Goal: Check status: Check status

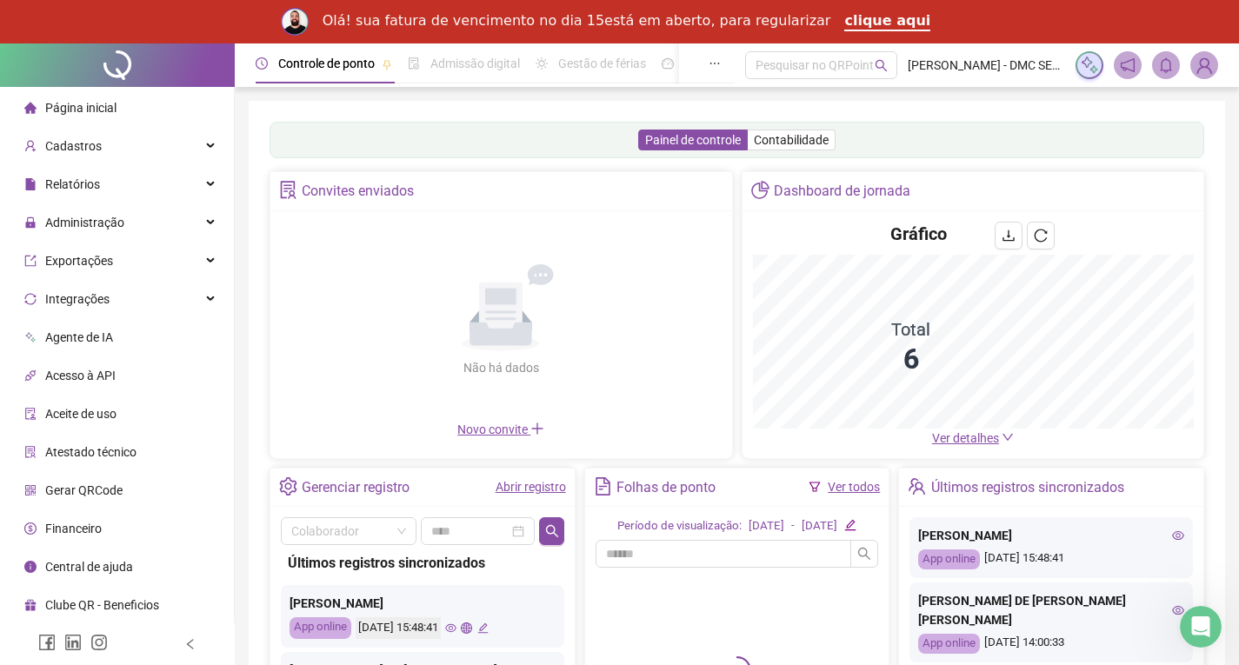
click at [524, 482] on link "Abrir registro" at bounding box center [531, 487] width 70 height 14
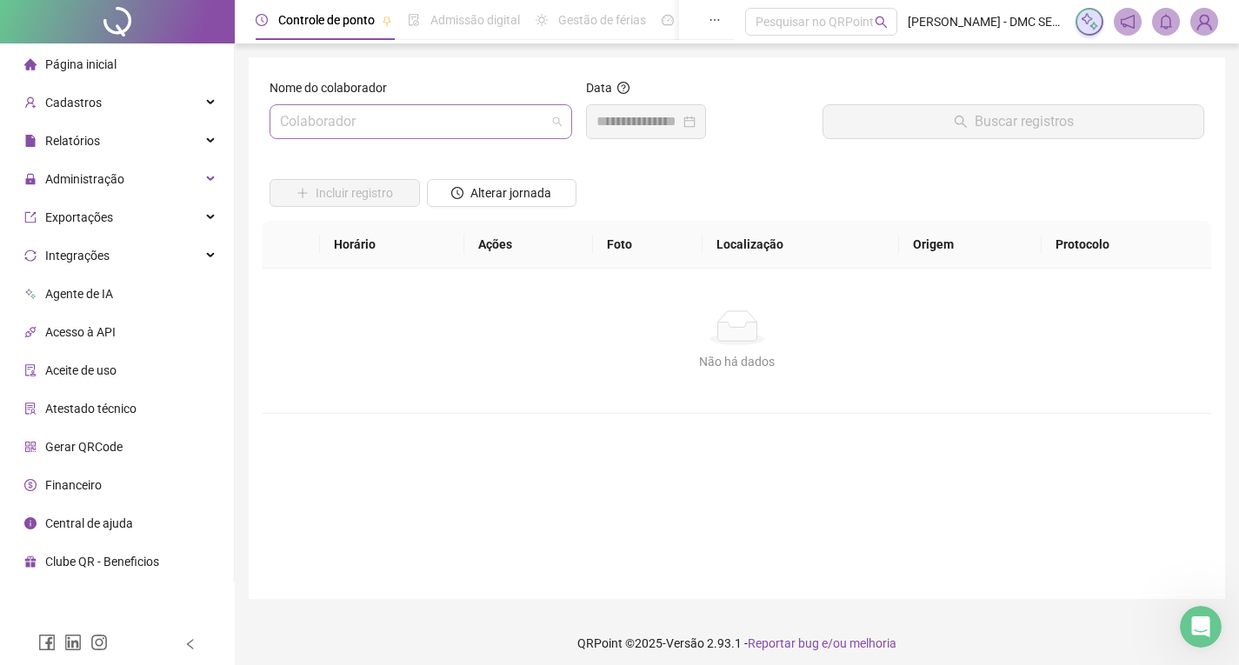
click at [471, 123] on input "search" at bounding box center [413, 121] width 266 height 33
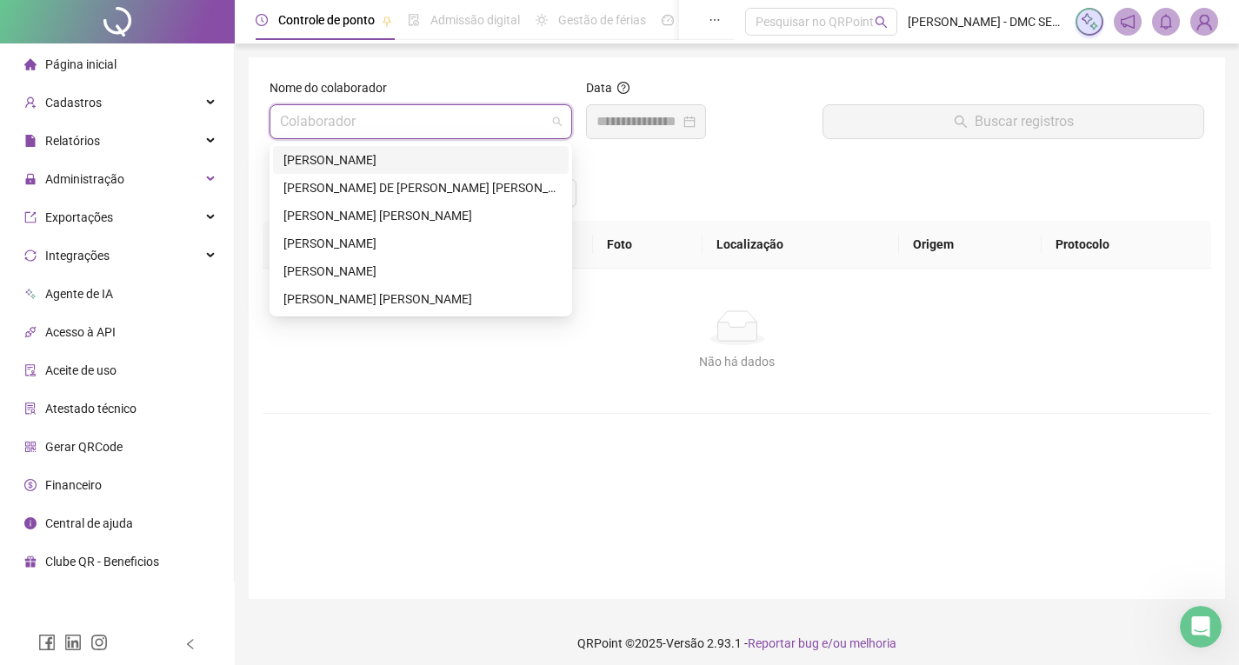
click at [421, 159] on div "[PERSON_NAME]" at bounding box center [420, 159] width 275 height 19
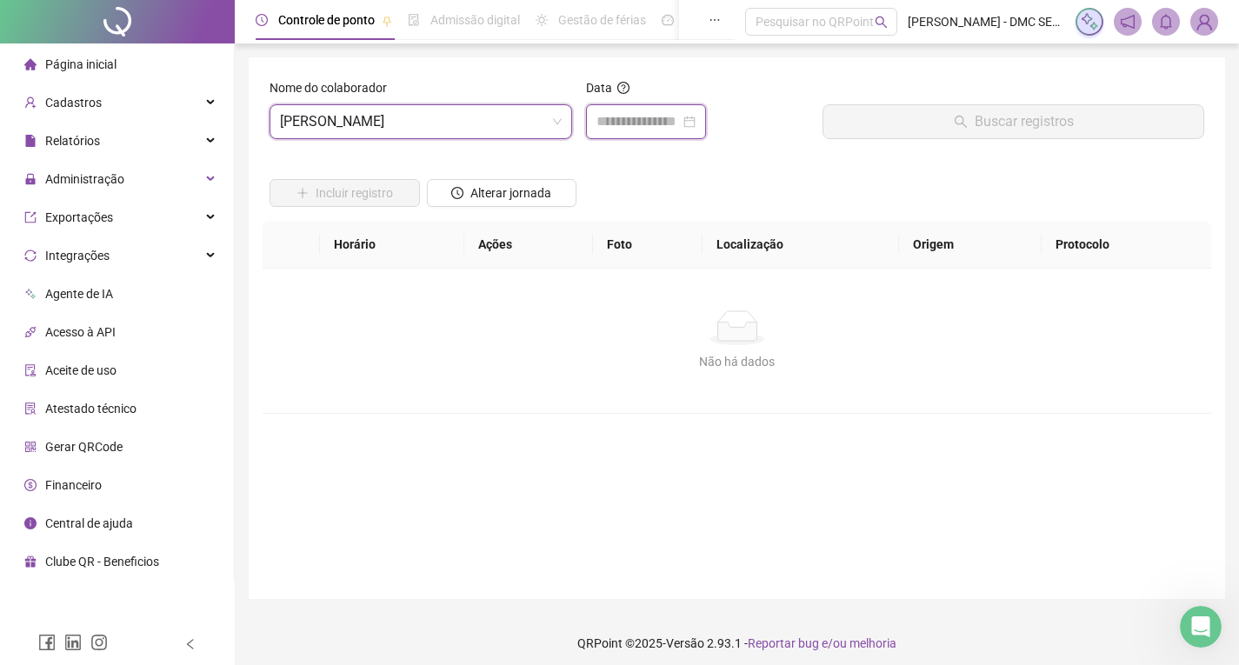
click at [648, 127] on input at bounding box center [637, 121] width 83 height 21
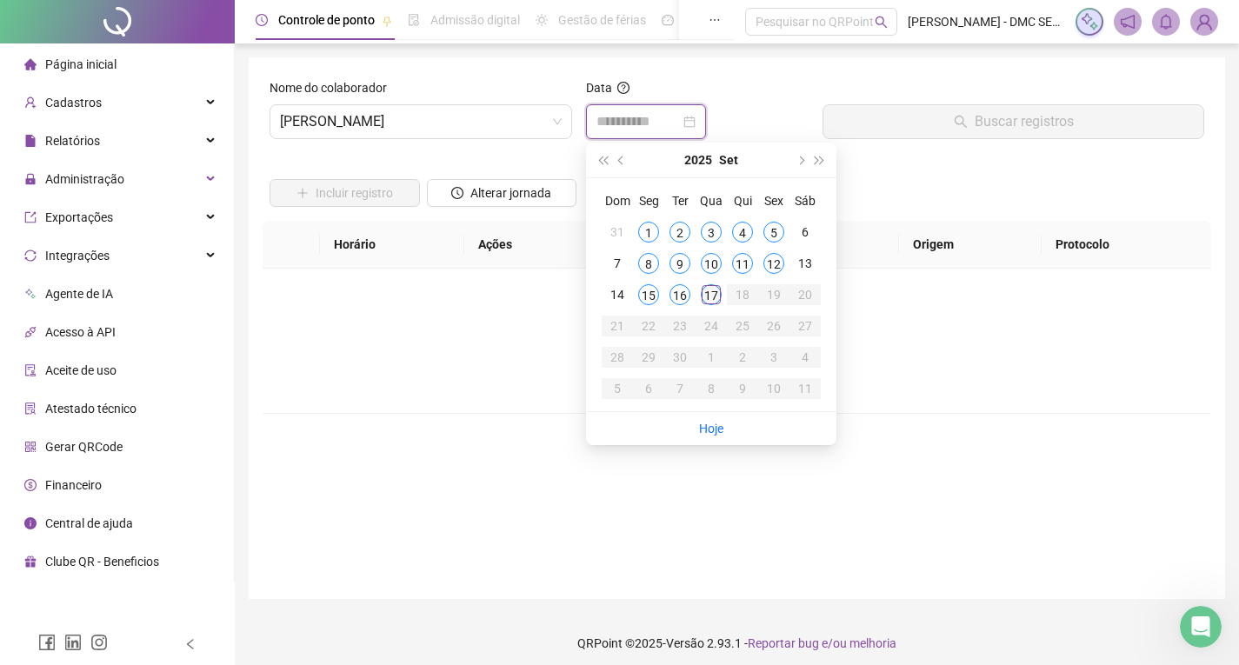
type input "**********"
click at [707, 287] on div "17" at bounding box center [711, 294] width 21 height 21
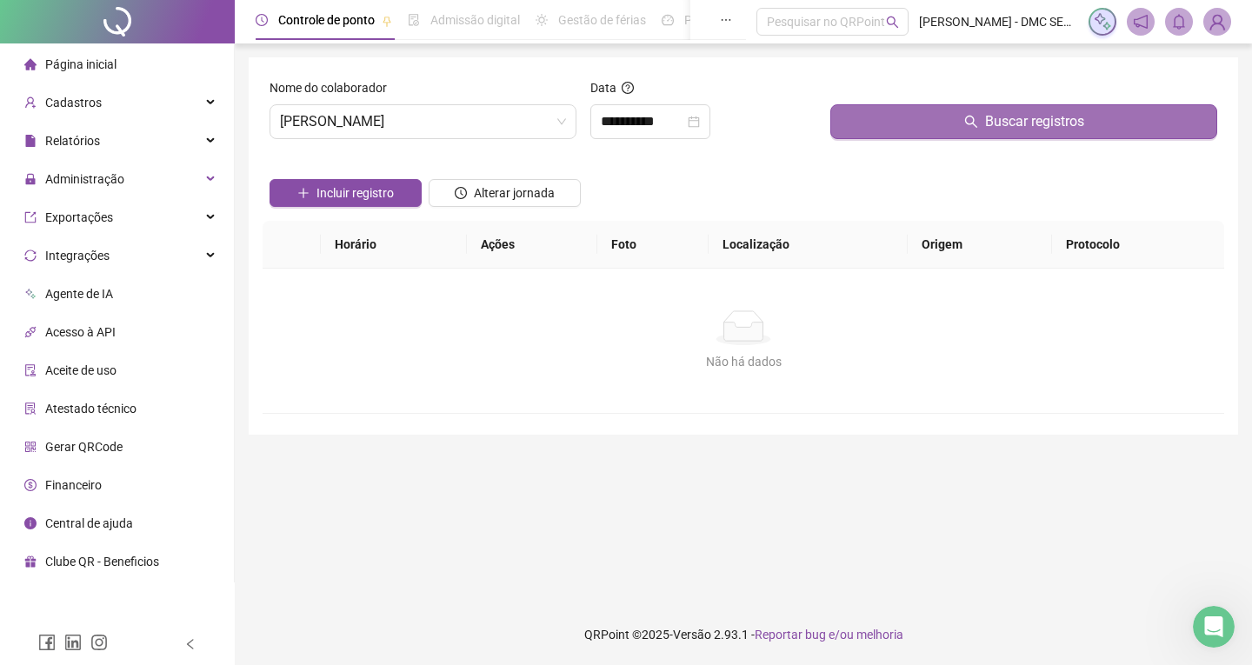
click at [922, 125] on button "Buscar registros" at bounding box center [1023, 121] width 387 height 35
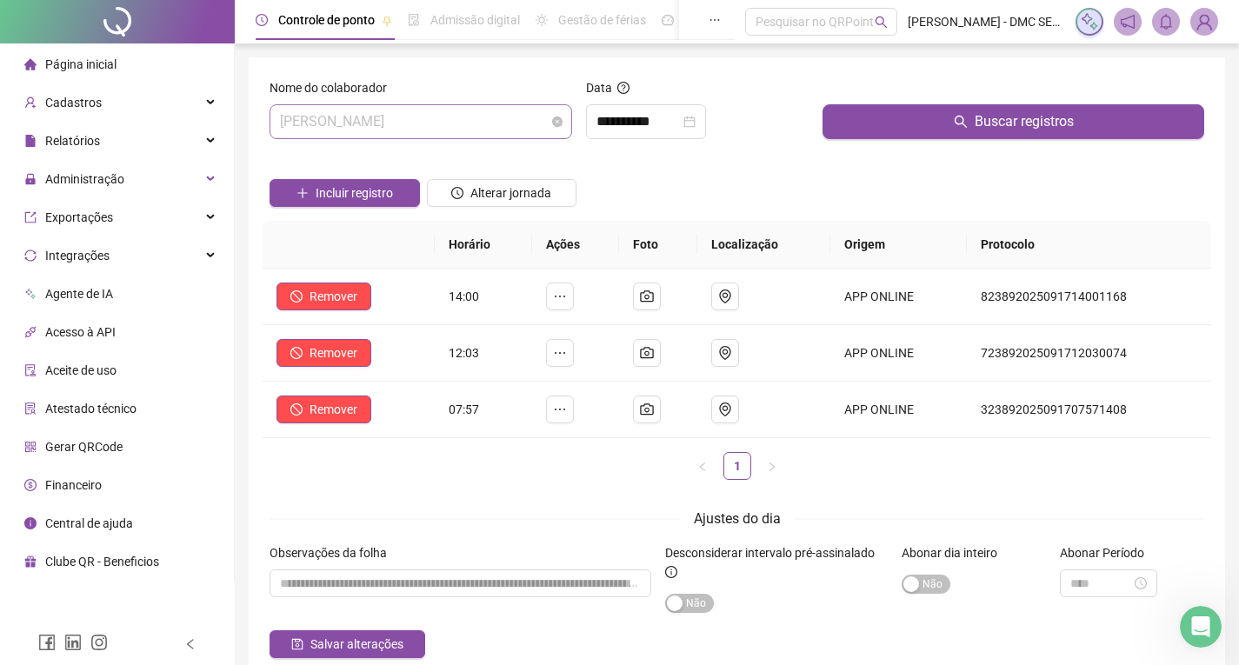
click at [500, 120] on span "[PERSON_NAME]" at bounding box center [421, 121] width 282 height 33
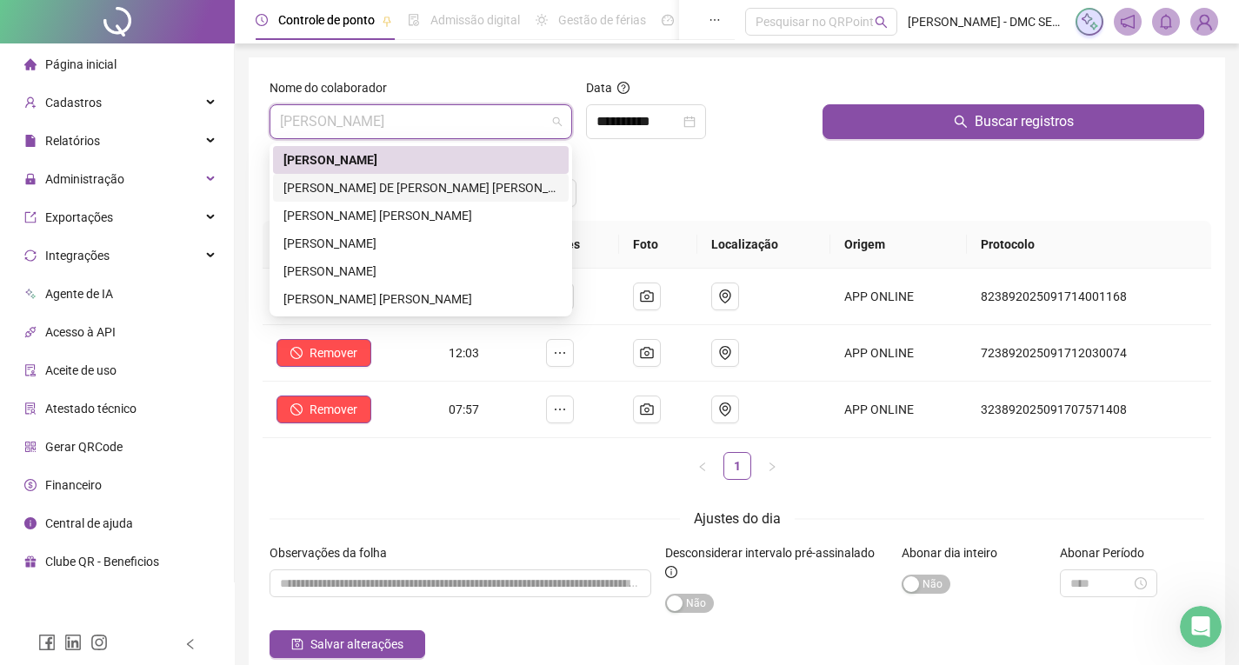
click at [435, 191] on div "[PERSON_NAME] DE [PERSON_NAME] [PERSON_NAME]" at bounding box center [420, 187] width 275 height 19
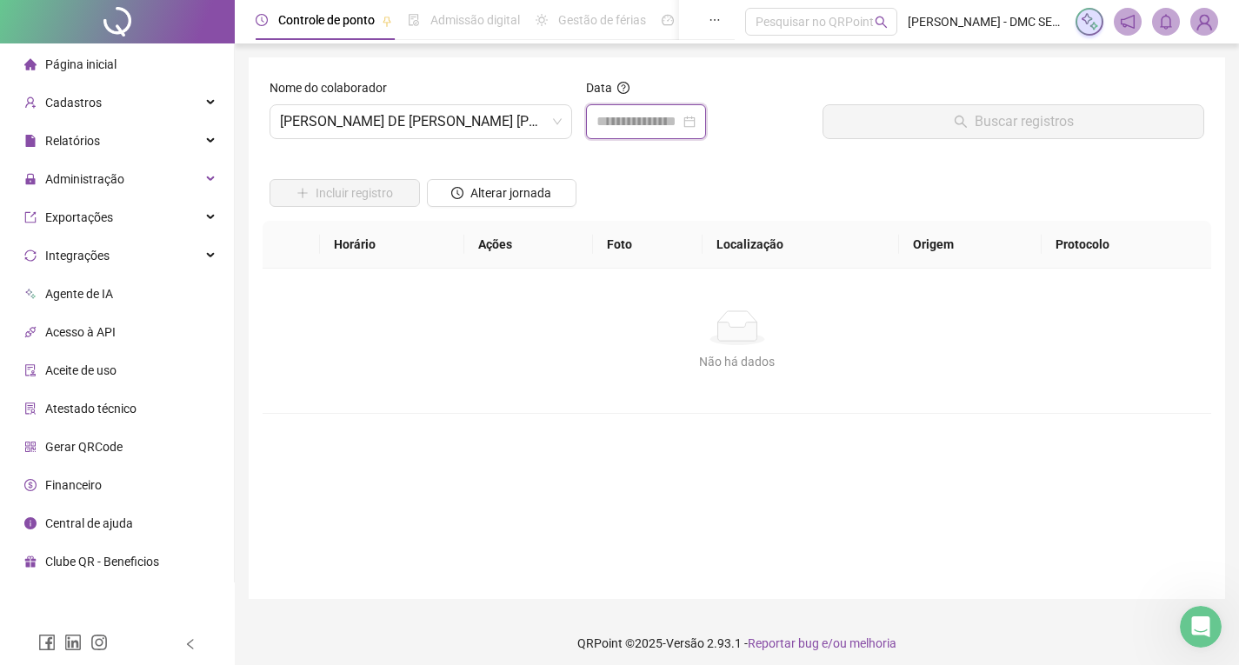
click at [656, 119] on input at bounding box center [637, 121] width 83 height 21
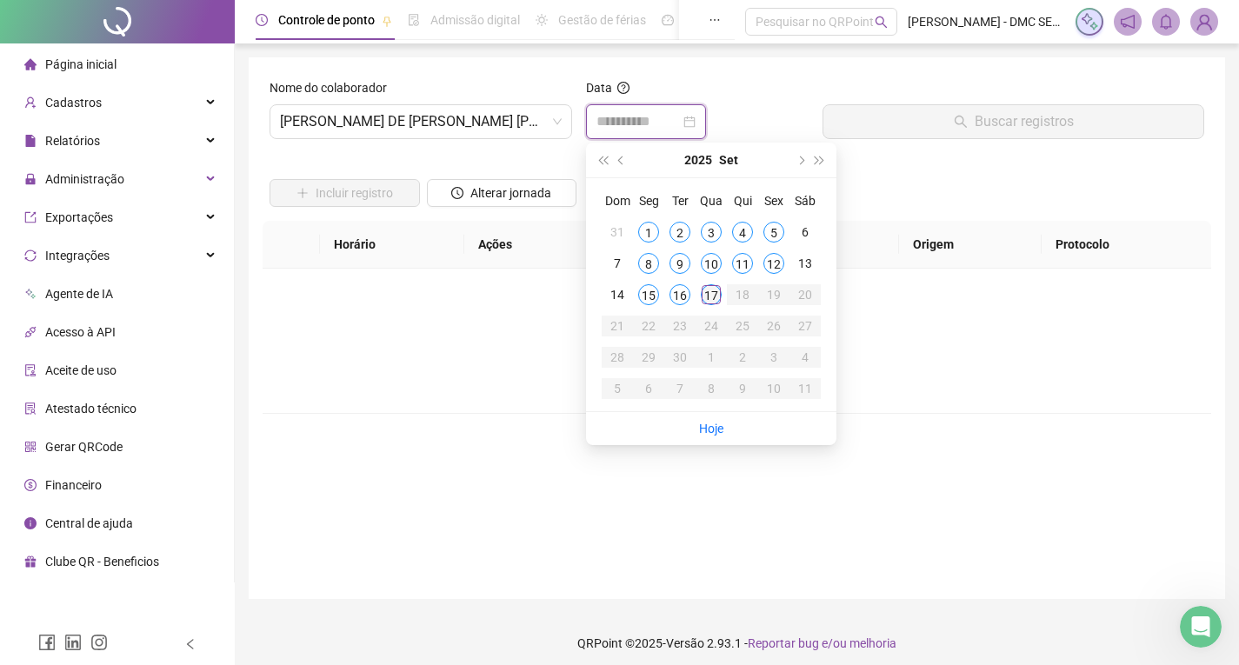
type input "**********"
click at [709, 296] on div "17" at bounding box center [711, 294] width 21 height 21
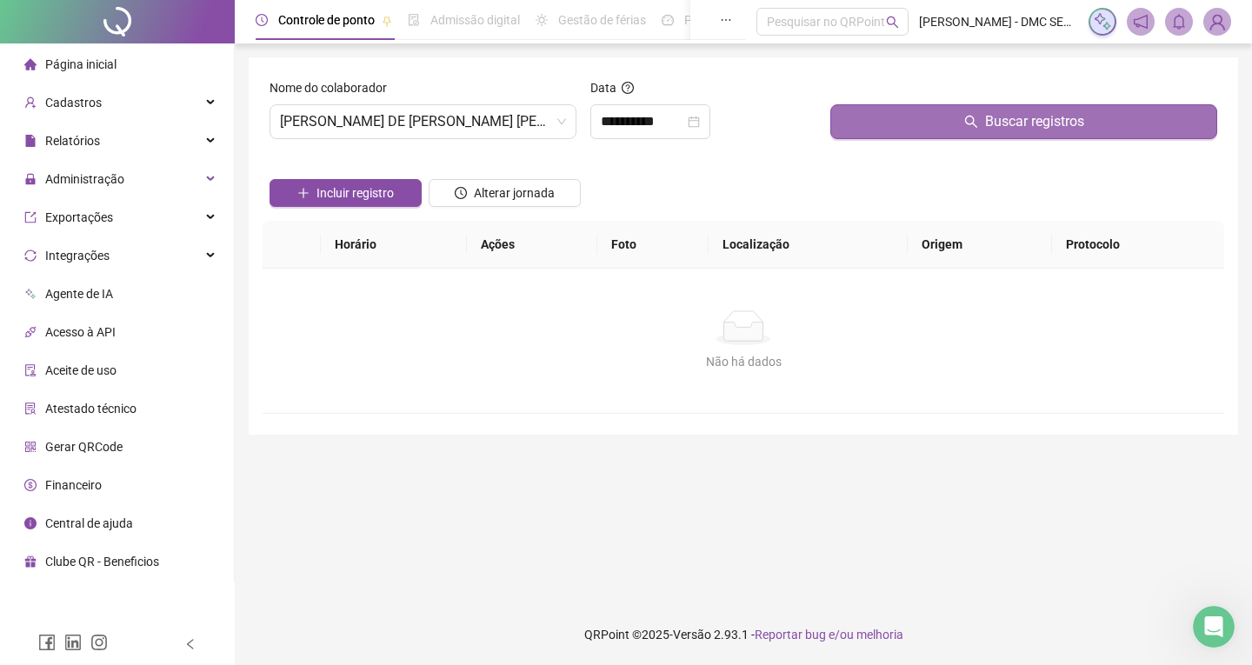
click at [884, 122] on button "Buscar registros" at bounding box center [1023, 121] width 387 height 35
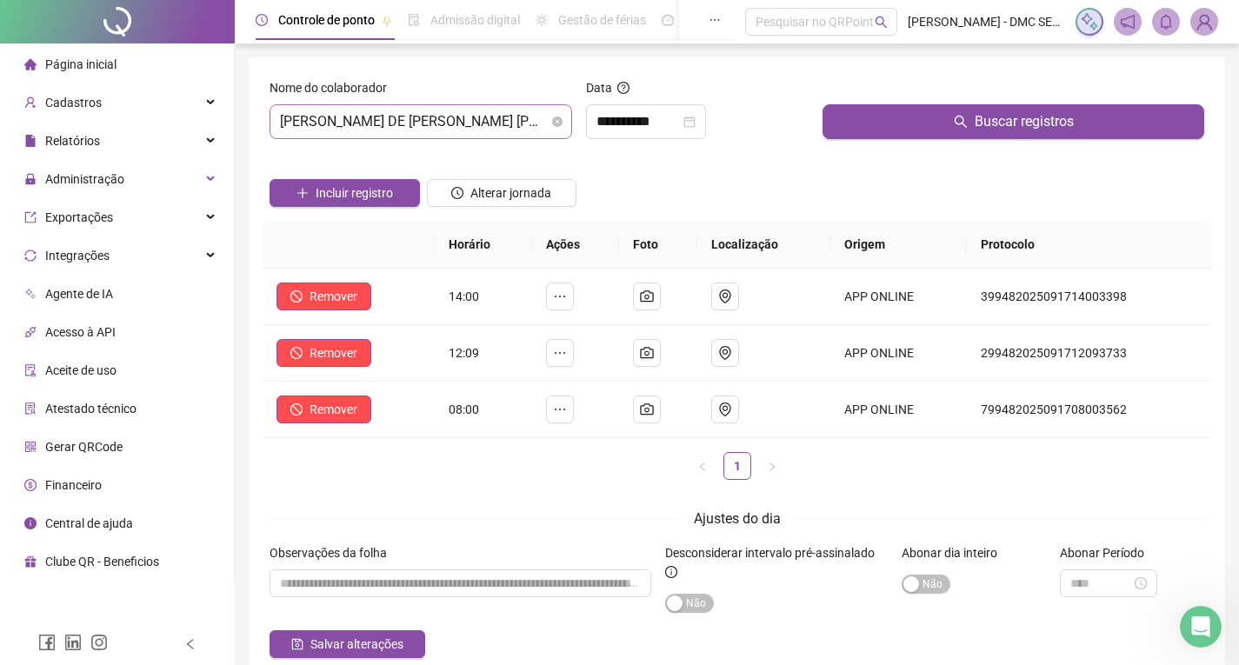
click at [461, 122] on span "[PERSON_NAME] DE [PERSON_NAME] [PERSON_NAME]" at bounding box center [421, 121] width 282 height 33
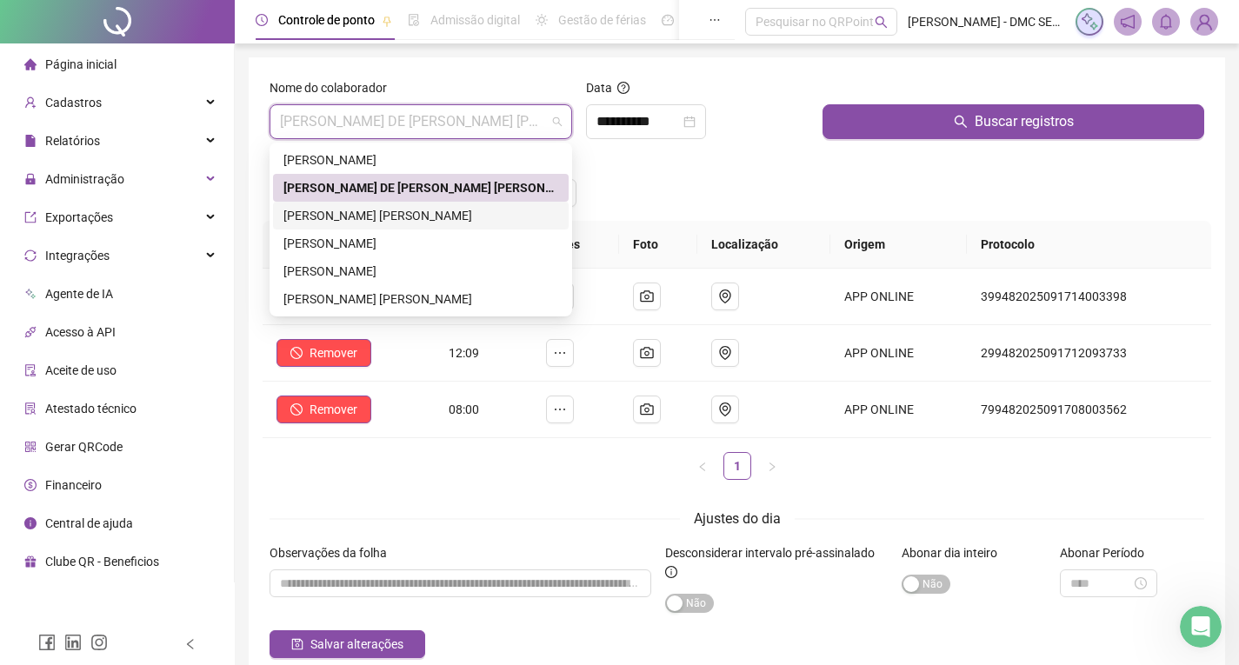
drag, startPoint x: 461, startPoint y: 213, endPoint x: 469, endPoint y: 214, distance: 8.7
click at [460, 214] on div "[PERSON_NAME] [PERSON_NAME]" at bounding box center [420, 215] width 275 height 19
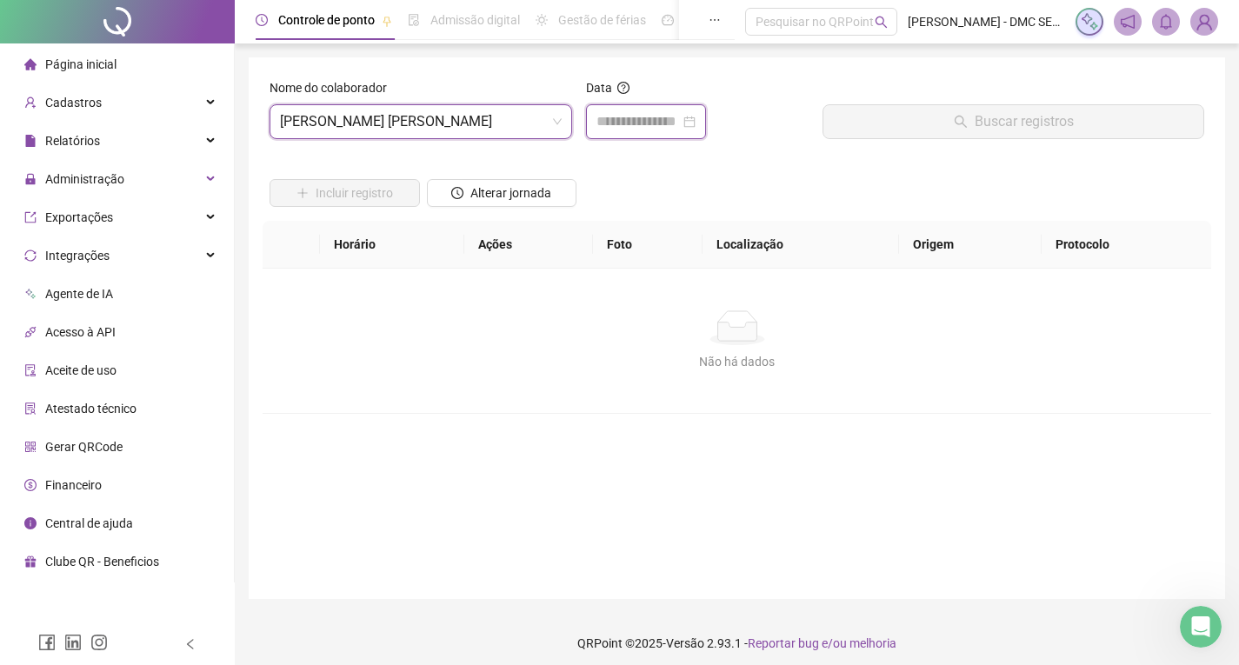
click at [662, 126] on input at bounding box center [637, 121] width 83 height 21
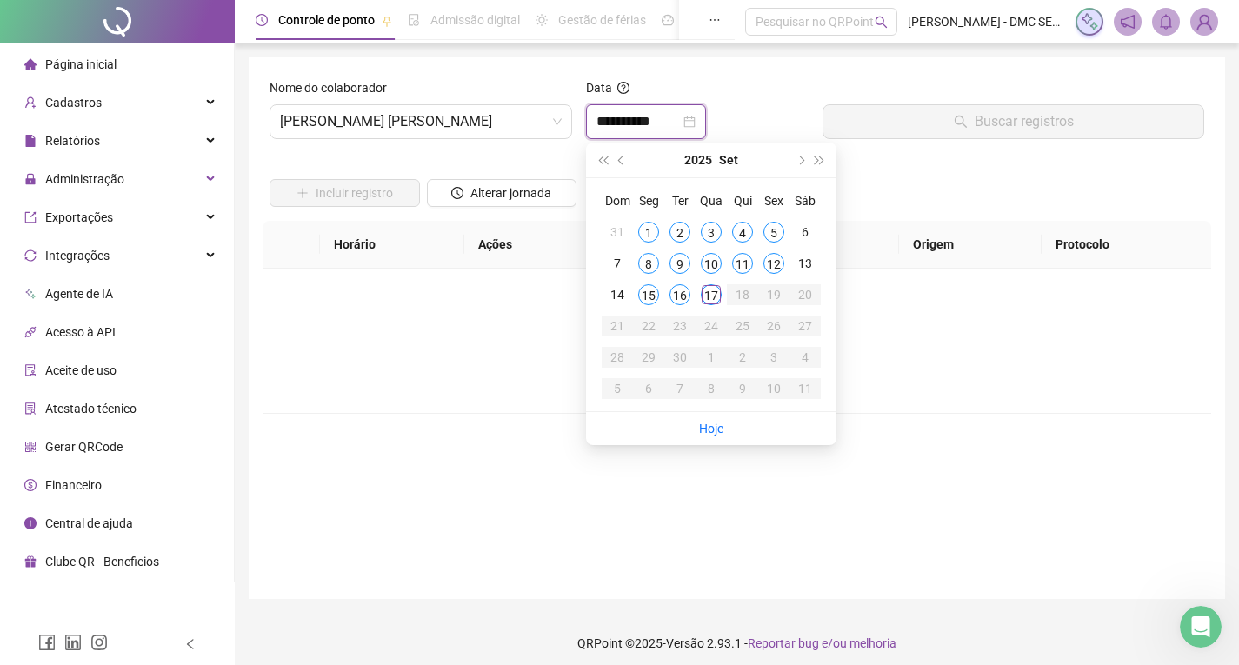
type input "**********"
click at [716, 295] on div "17" at bounding box center [711, 294] width 21 height 21
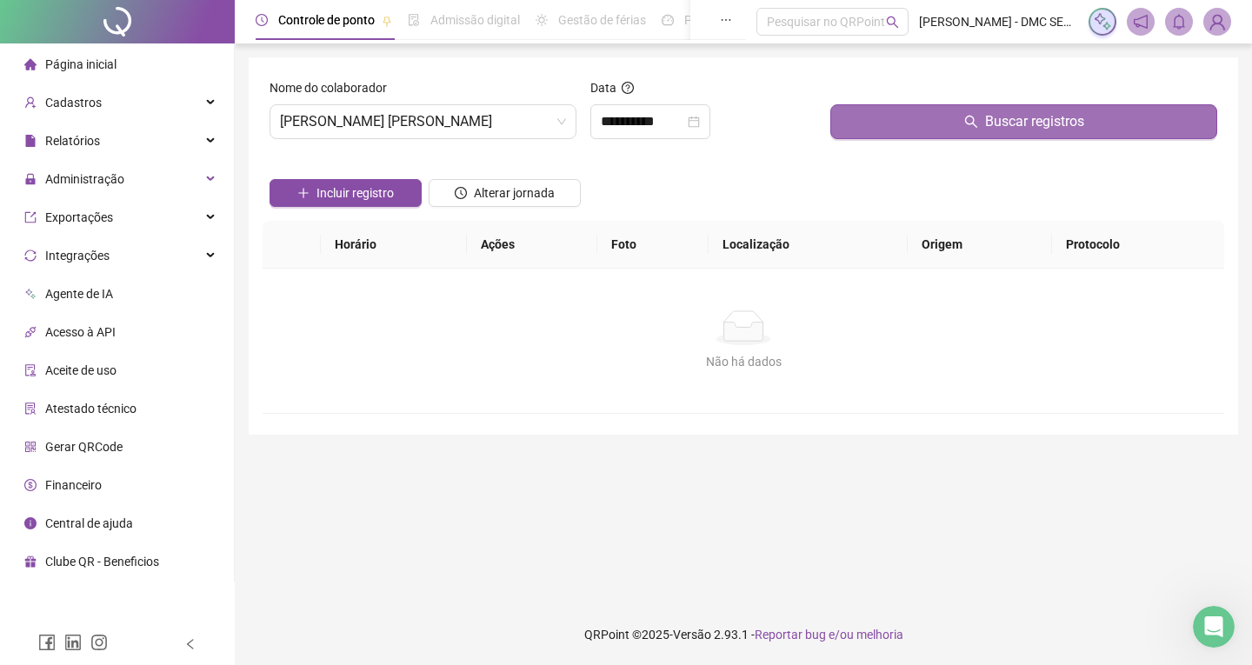
click at [968, 124] on icon "search" at bounding box center [970, 122] width 12 height 12
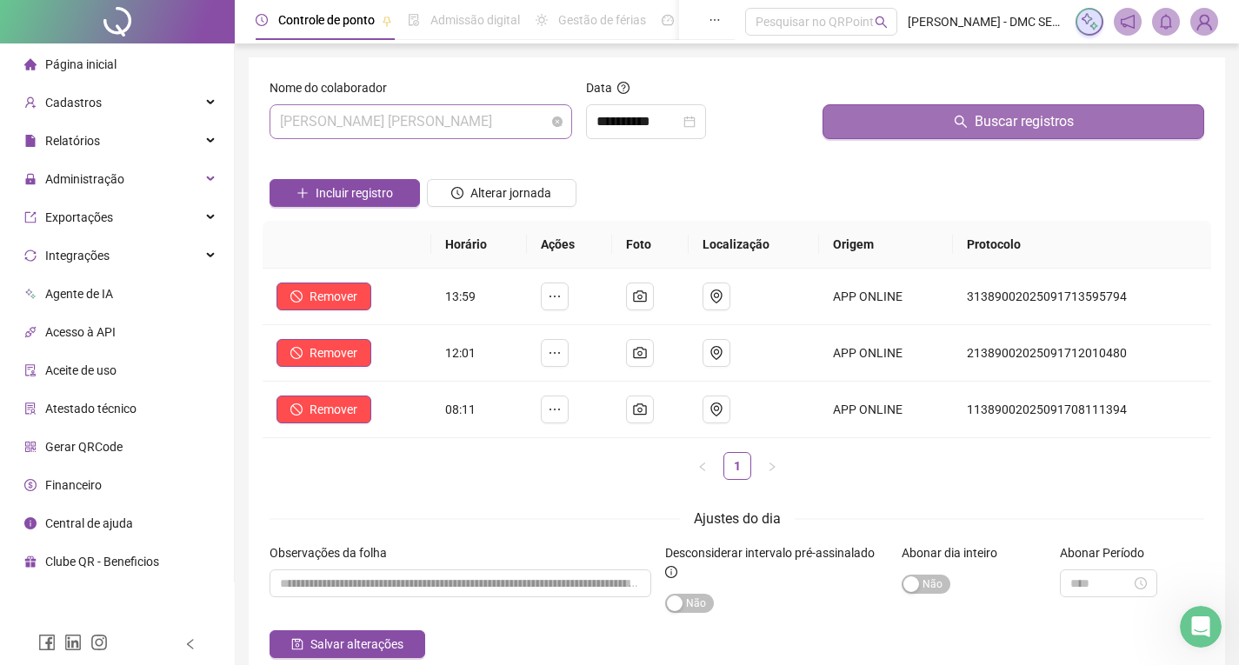
click at [492, 123] on span "[PERSON_NAME] [PERSON_NAME]" at bounding box center [421, 121] width 282 height 33
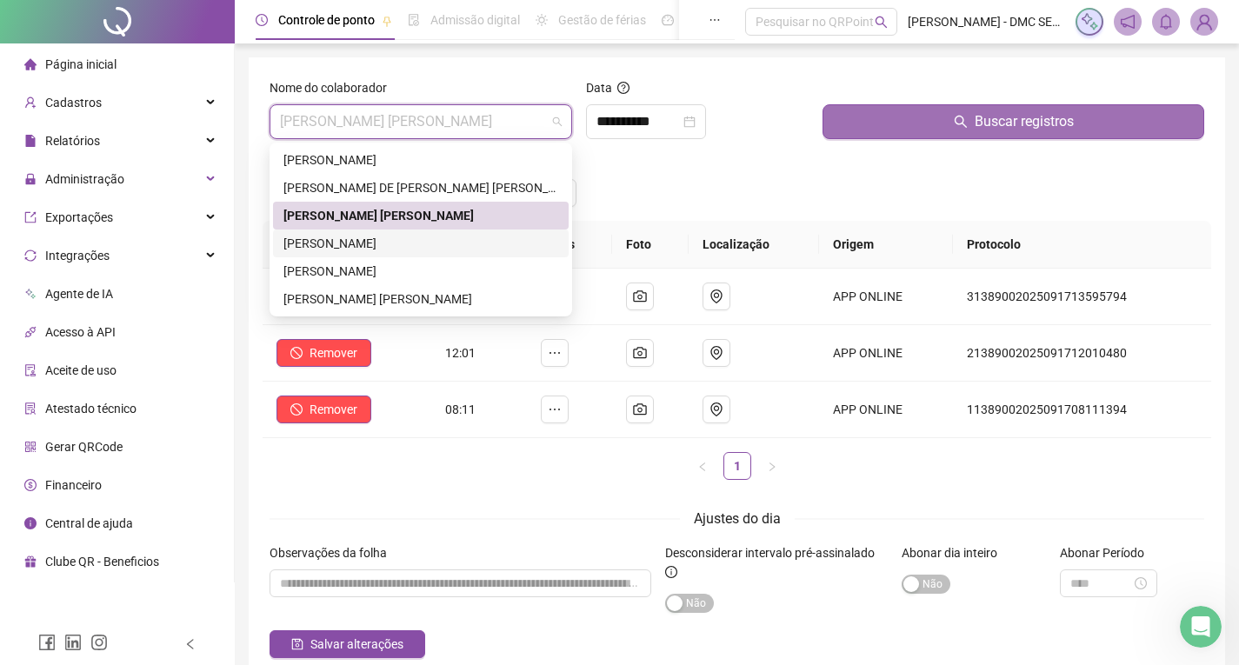
click at [402, 248] on div "[PERSON_NAME]" at bounding box center [420, 243] width 275 height 19
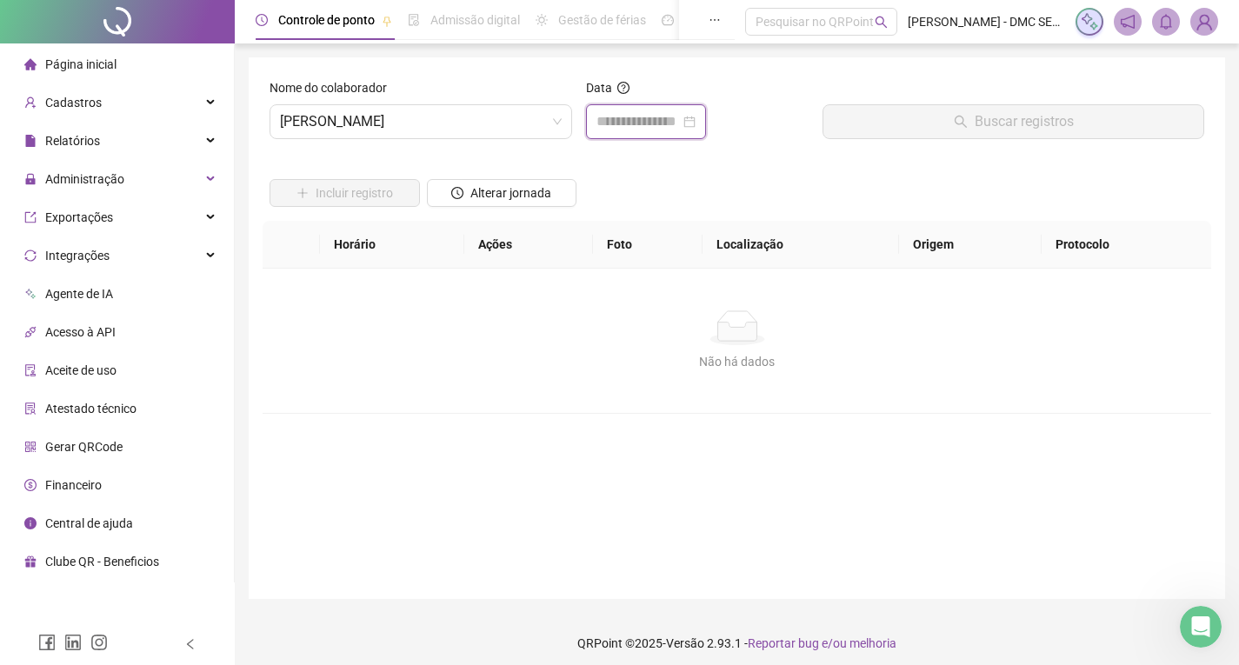
click at [655, 129] on input at bounding box center [637, 121] width 83 height 21
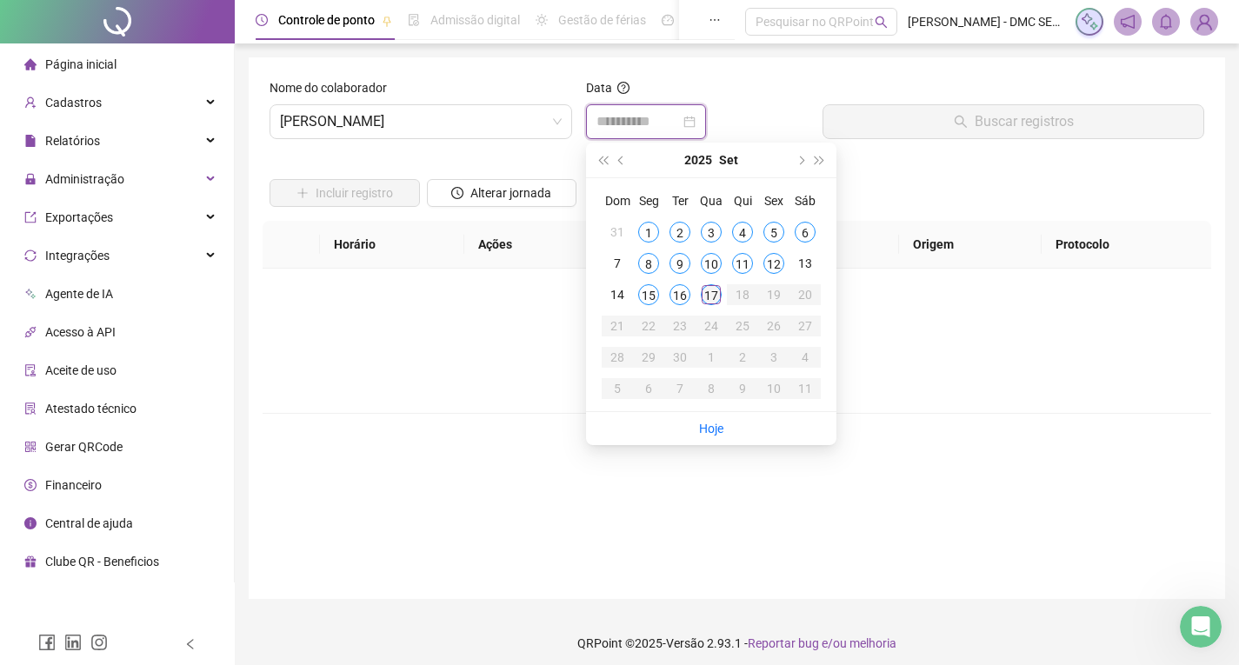
type input "**********"
click at [707, 291] on div "17" at bounding box center [711, 294] width 21 height 21
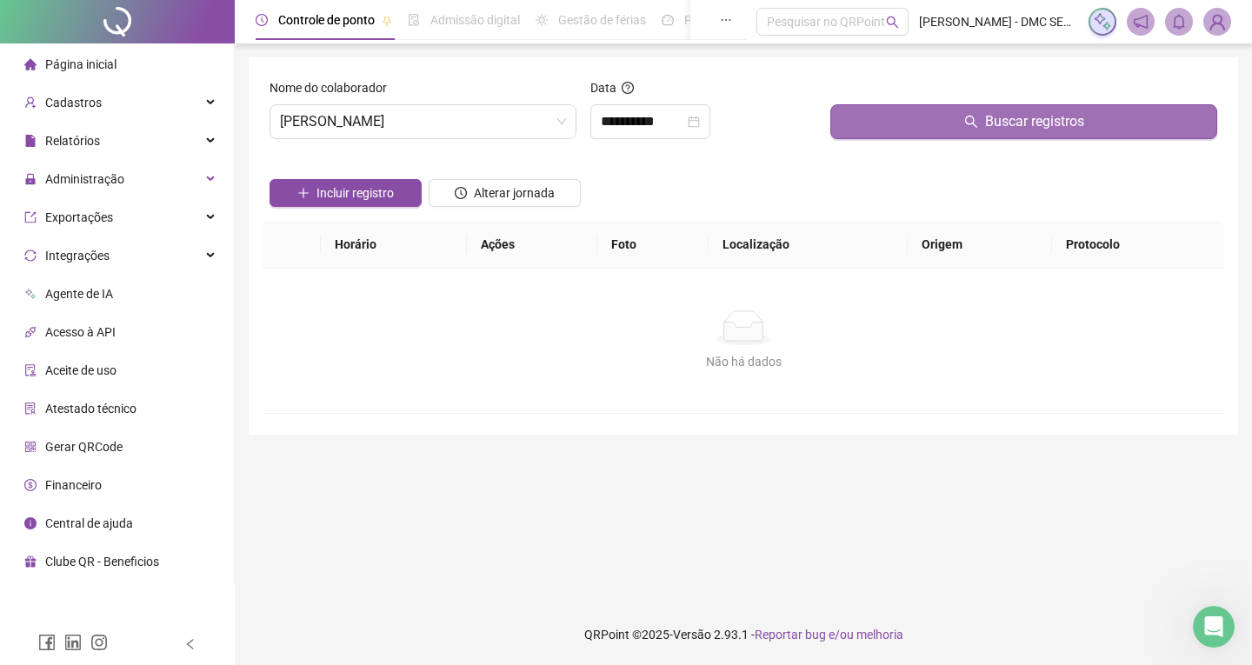
click at [892, 122] on button "Buscar registros" at bounding box center [1023, 121] width 387 height 35
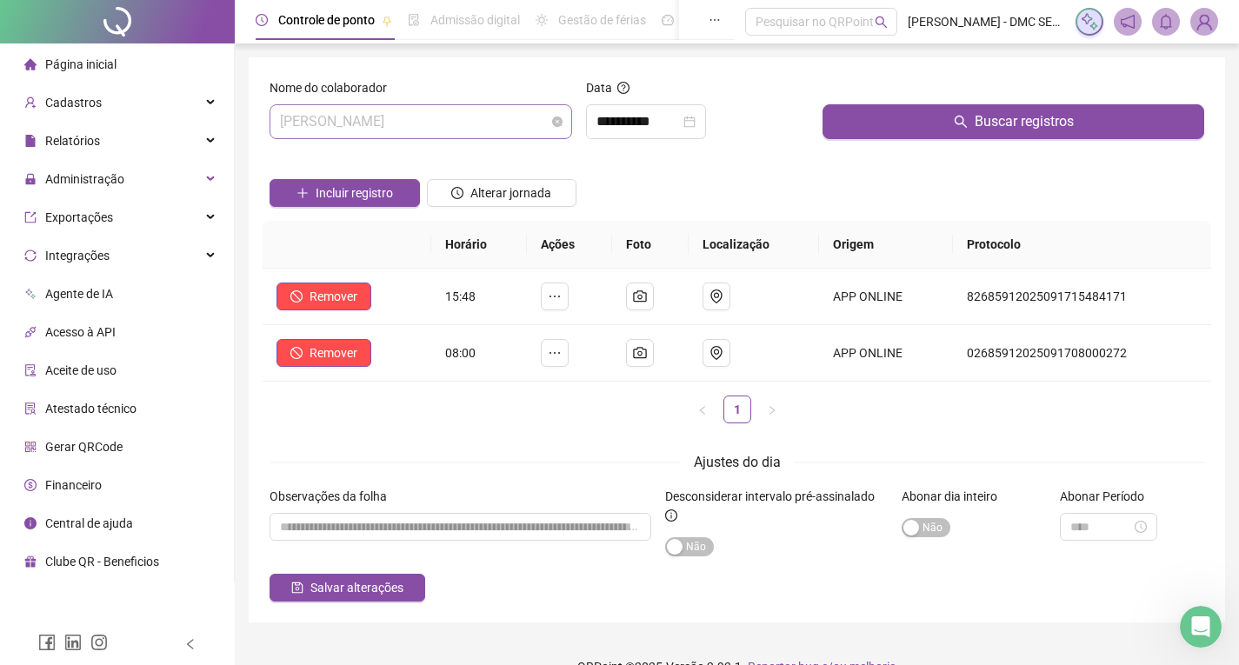
click at [486, 117] on span "[PERSON_NAME]" at bounding box center [421, 121] width 282 height 33
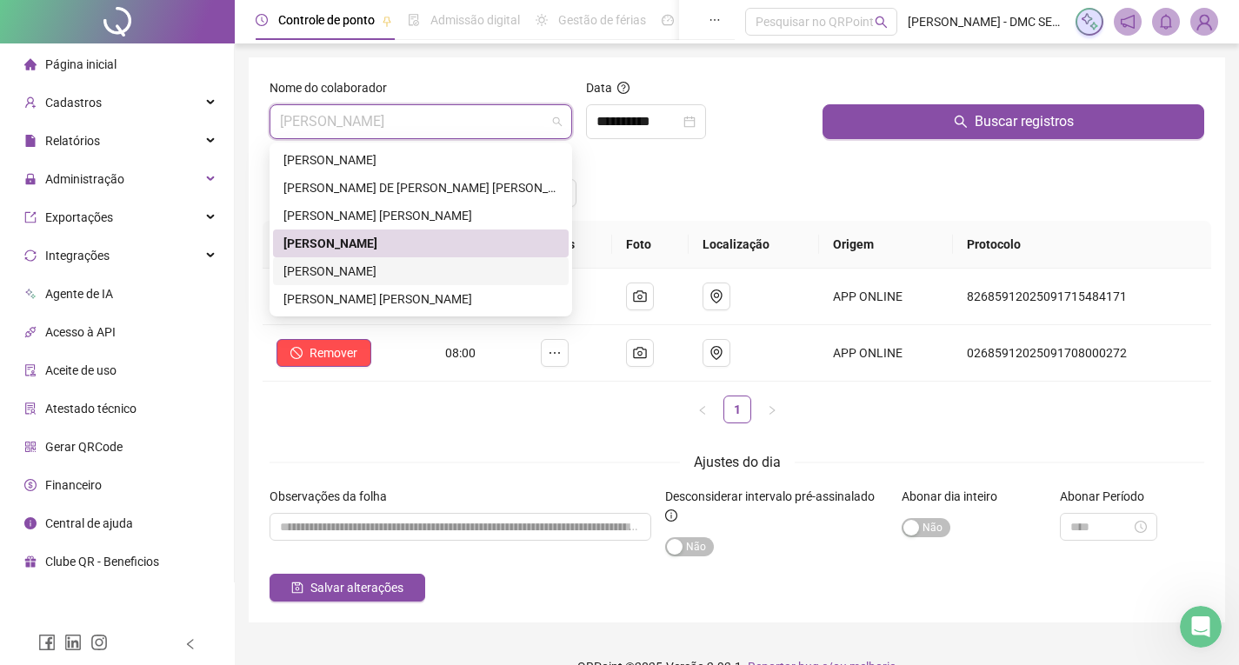
click at [397, 268] on div "[PERSON_NAME]" at bounding box center [420, 271] width 275 height 19
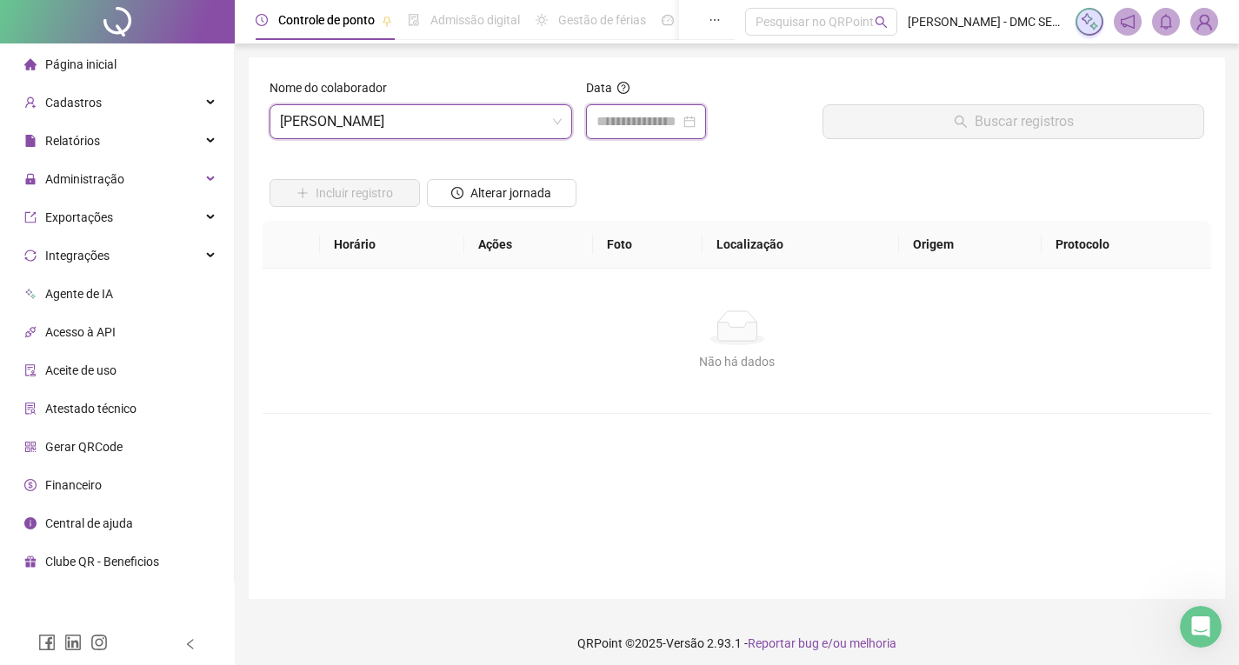
click at [632, 128] on input at bounding box center [637, 121] width 83 height 21
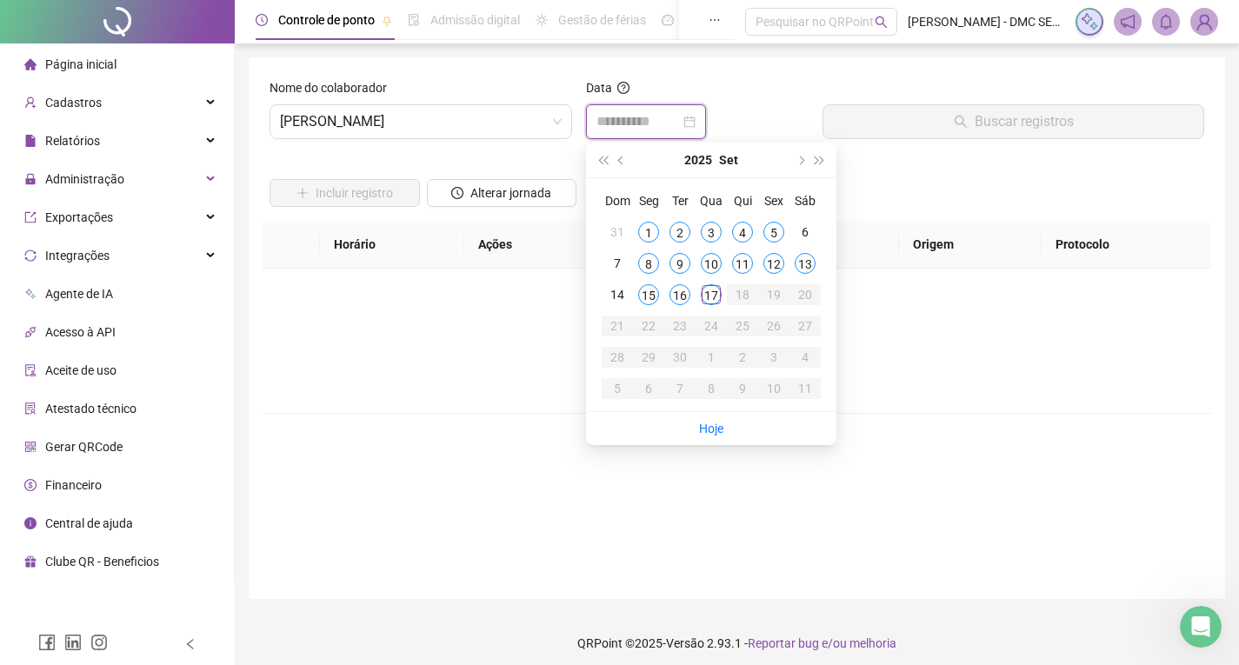
type input "**********"
click at [711, 294] on div "17" at bounding box center [711, 294] width 21 height 21
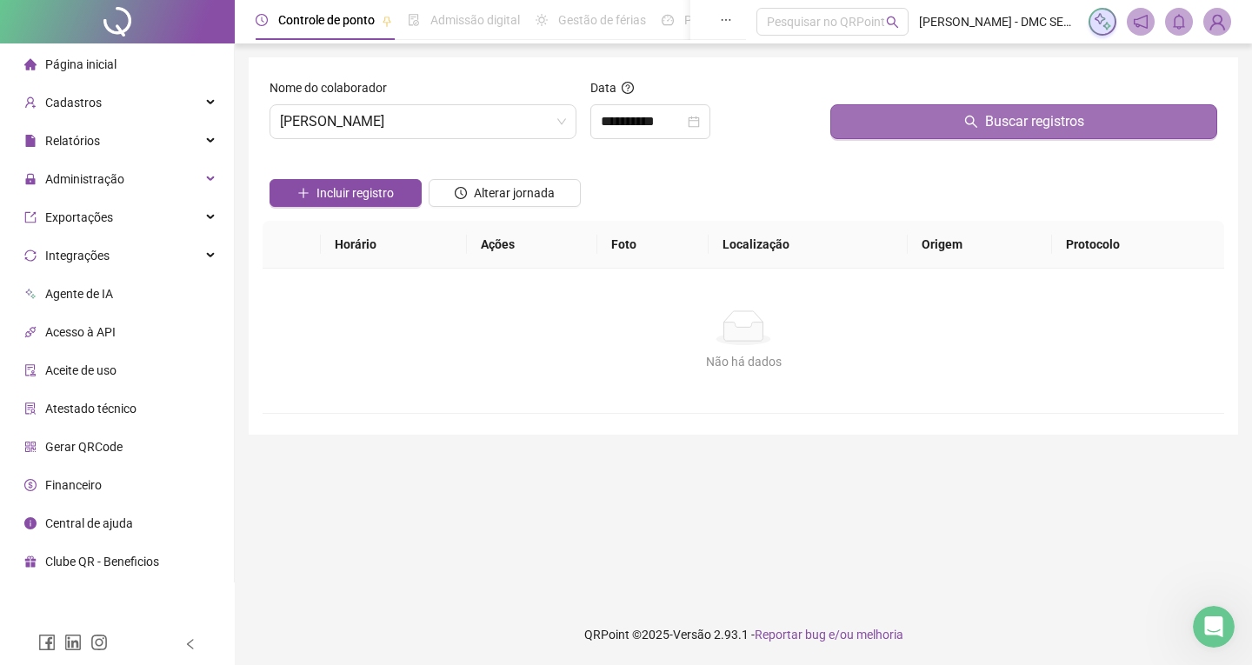
click at [918, 114] on button "Buscar registros" at bounding box center [1023, 121] width 387 height 35
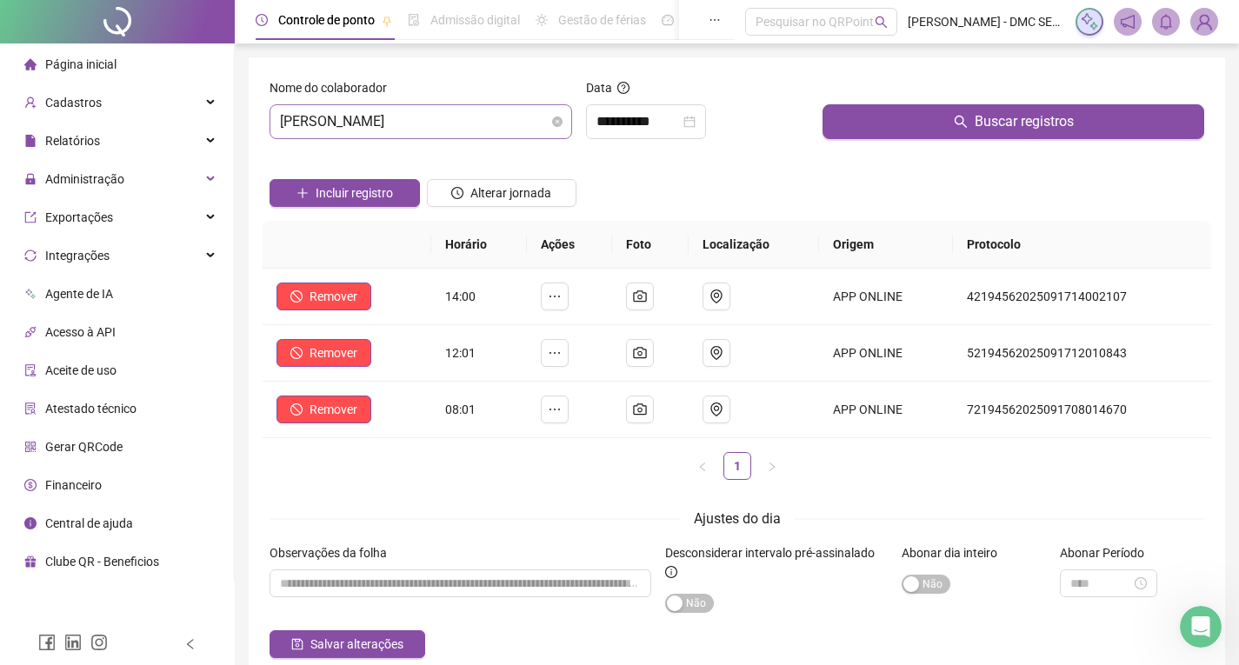
click at [501, 118] on span "[PERSON_NAME]" at bounding box center [421, 121] width 282 height 33
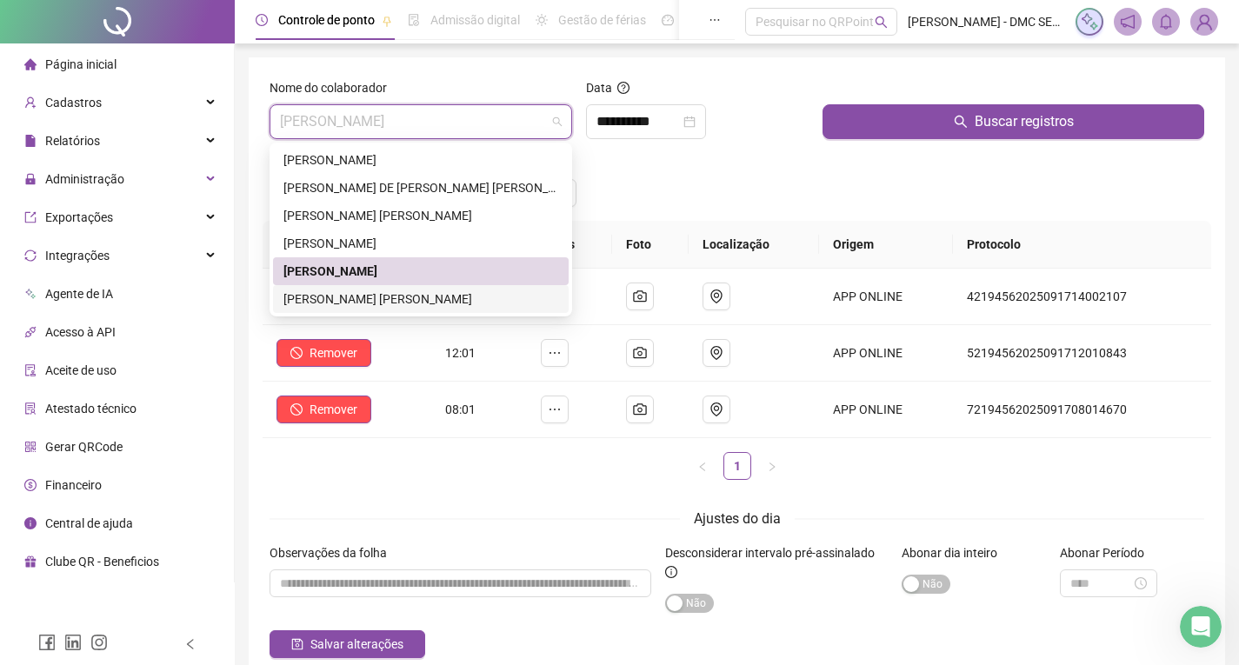
click at [380, 300] on div "[PERSON_NAME] [PERSON_NAME]" at bounding box center [420, 298] width 275 height 19
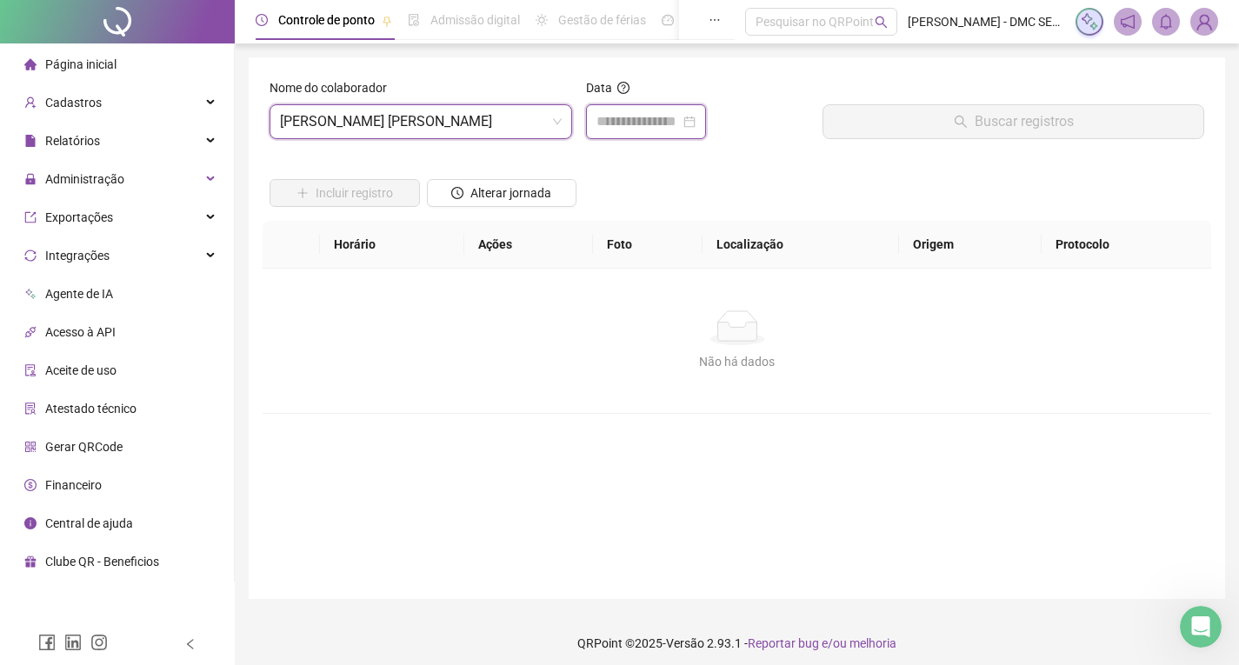
click at [641, 122] on input at bounding box center [637, 121] width 83 height 21
type input "**********"
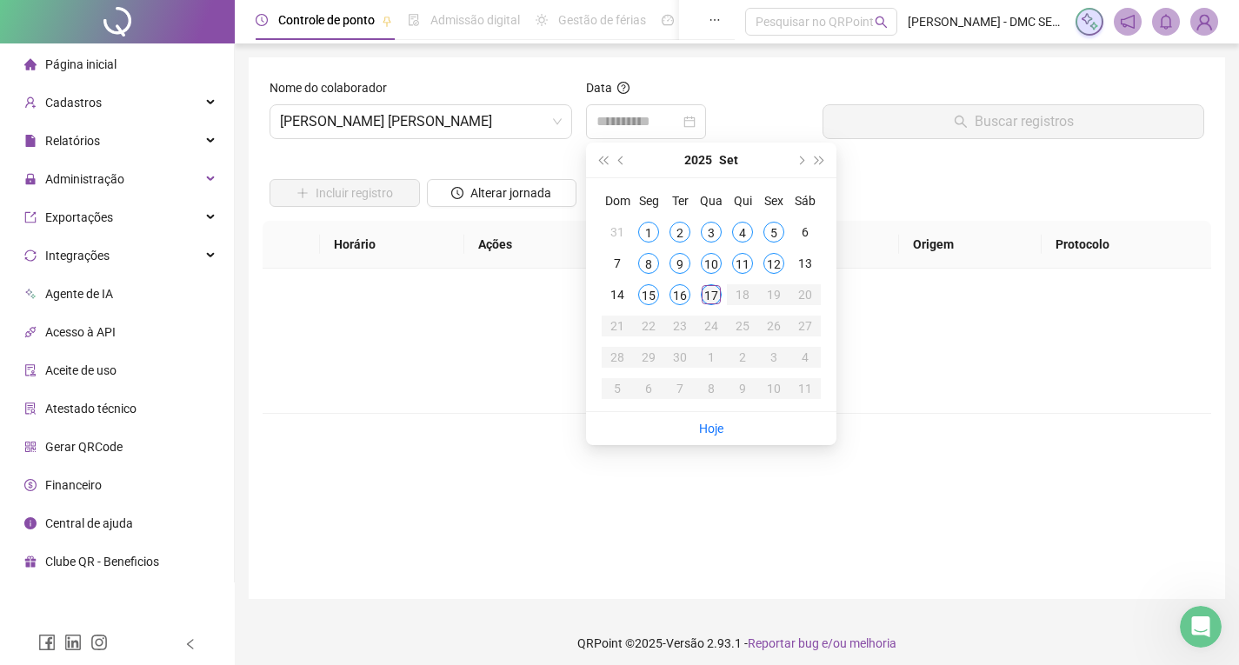
click at [709, 298] on div "17" at bounding box center [711, 294] width 21 height 21
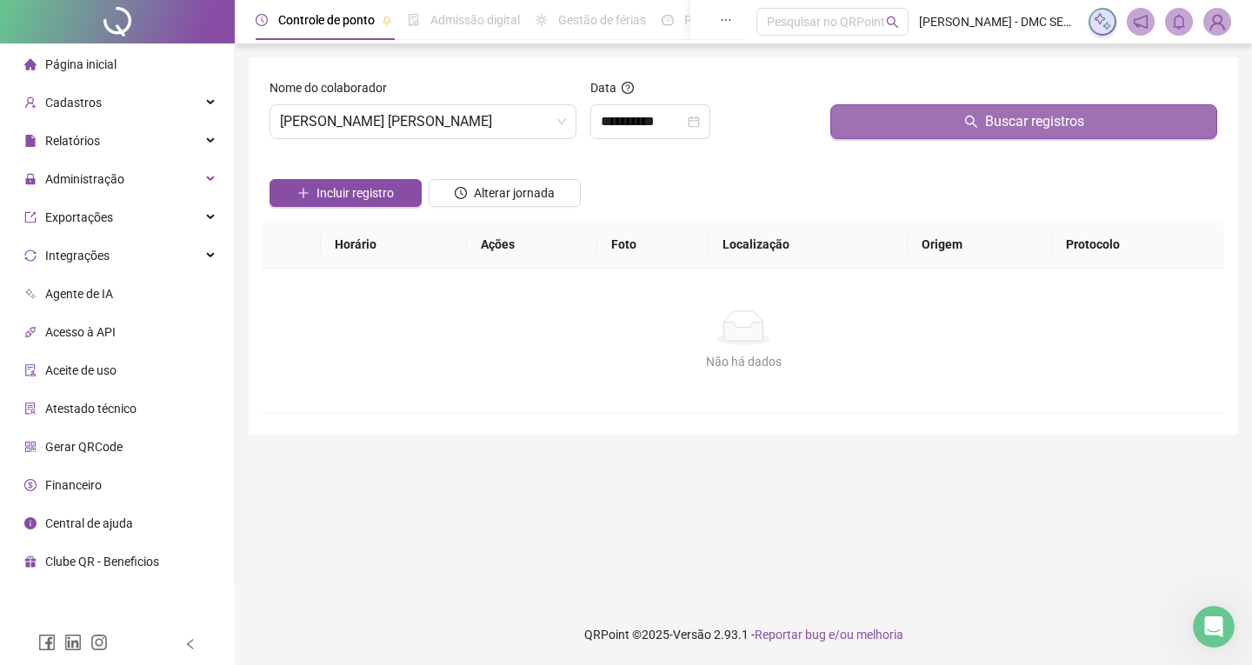
click at [955, 124] on button "Buscar registros" at bounding box center [1023, 121] width 387 height 35
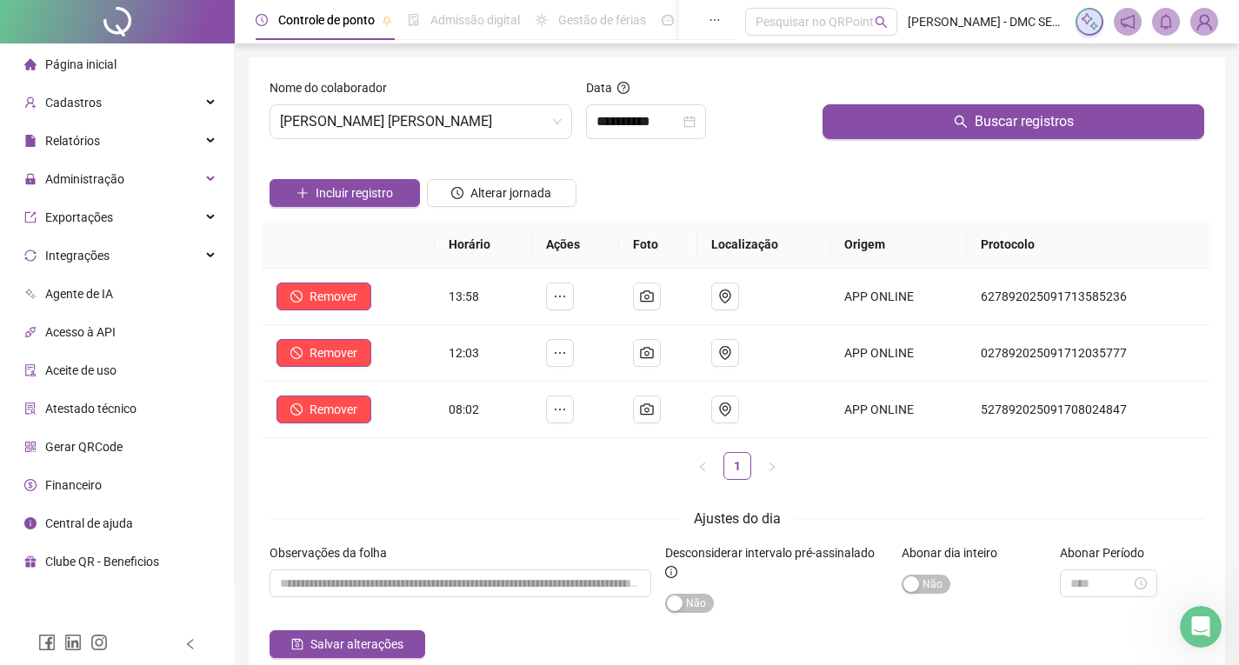
click at [83, 65] on span "Página inicial" at bounding box center [80, 64] width 71 height 14
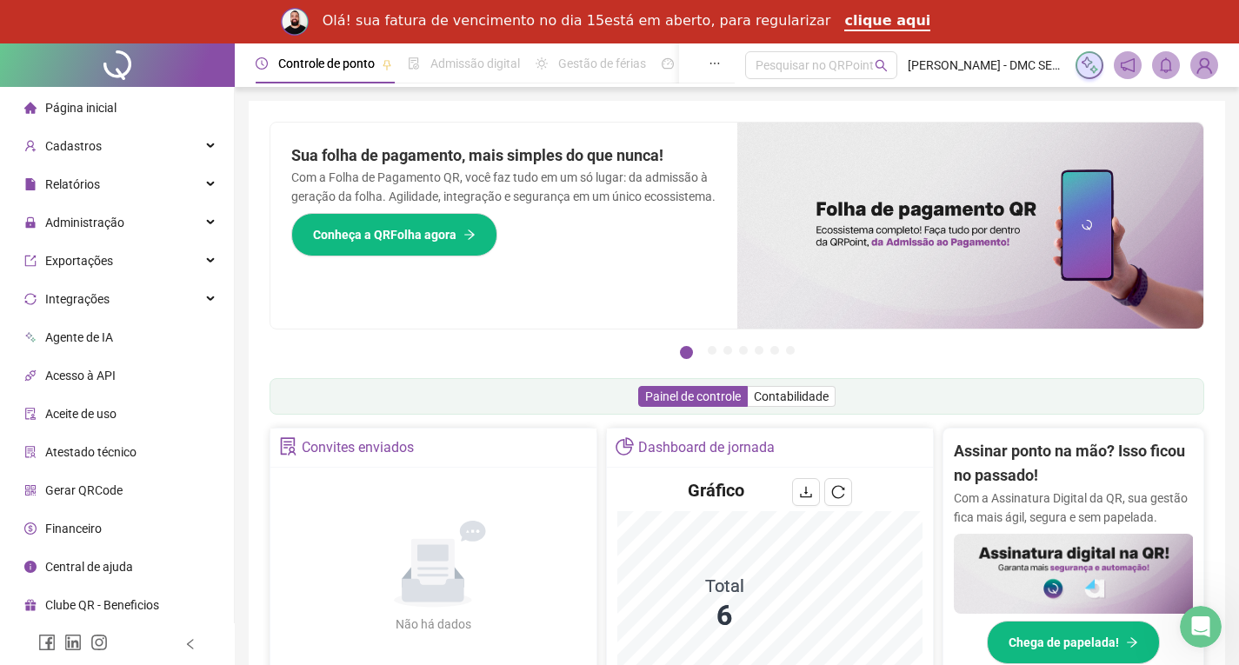
click at [1207, 69] on img at bounding box center [1204, 65] width 26 height 26
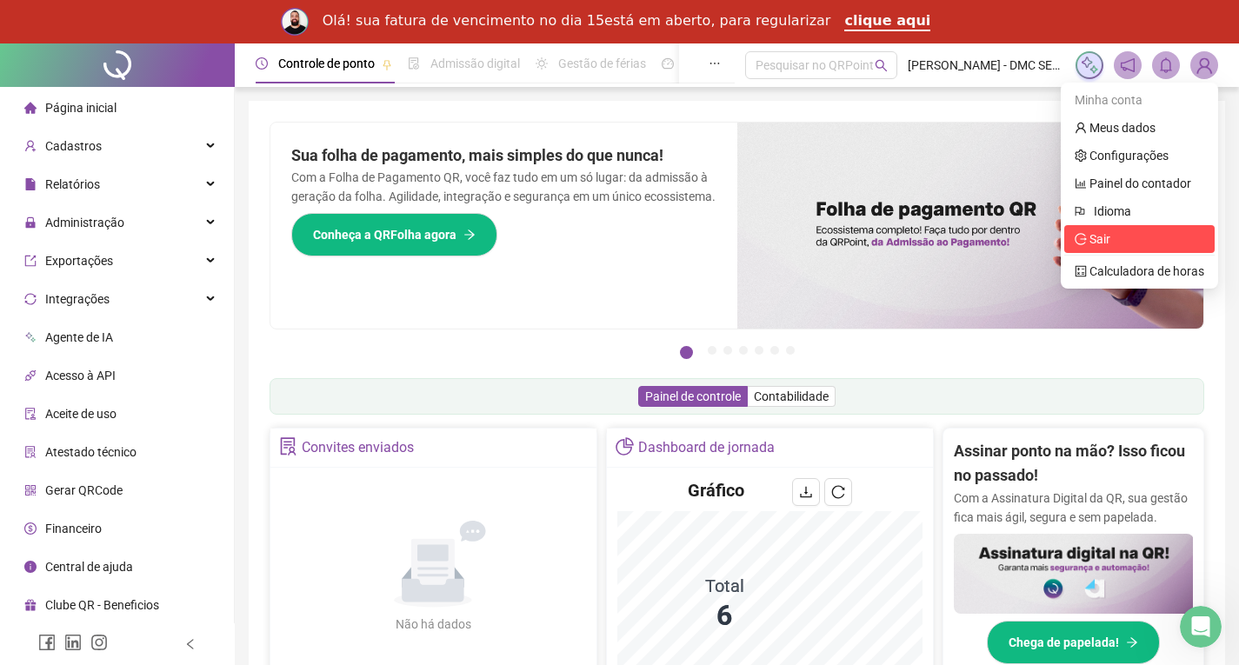
click at [1098, 242] on span "Sair" at bounding box center [1099, 239] width 21 height 14
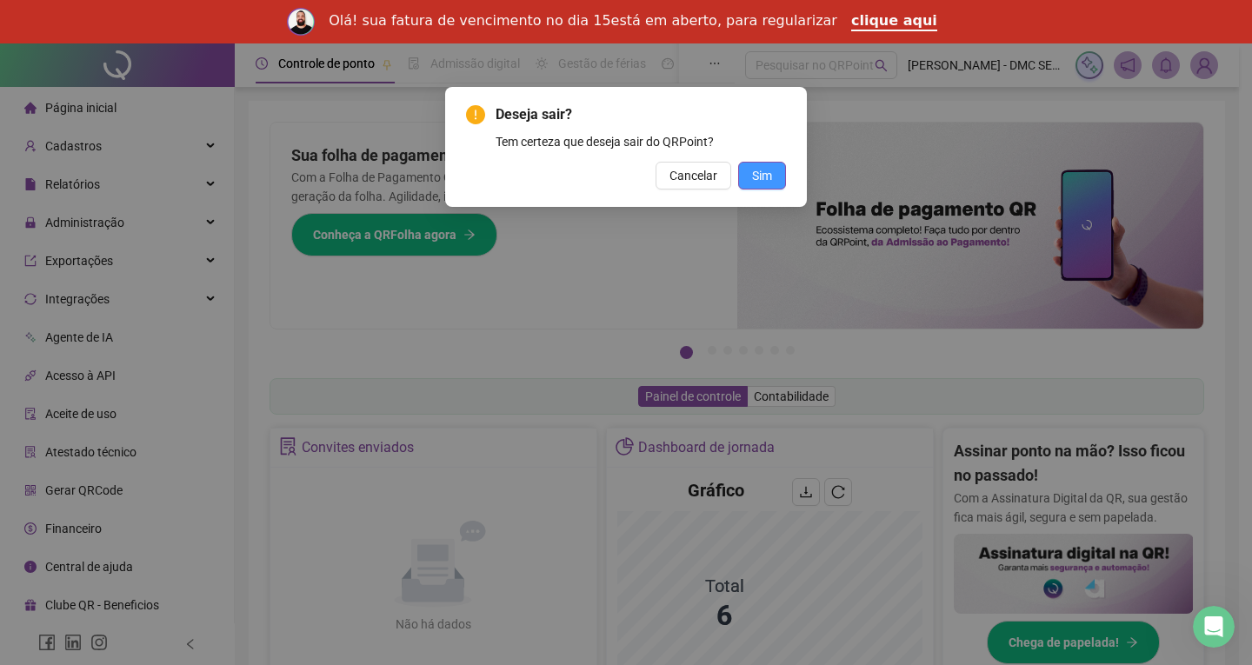
click at [777, 176] on button "Sim" at bounding box center [762, 176] width 48 height 28
